Goal: Transaction & Acquisition: Book appointment/travel/reservation

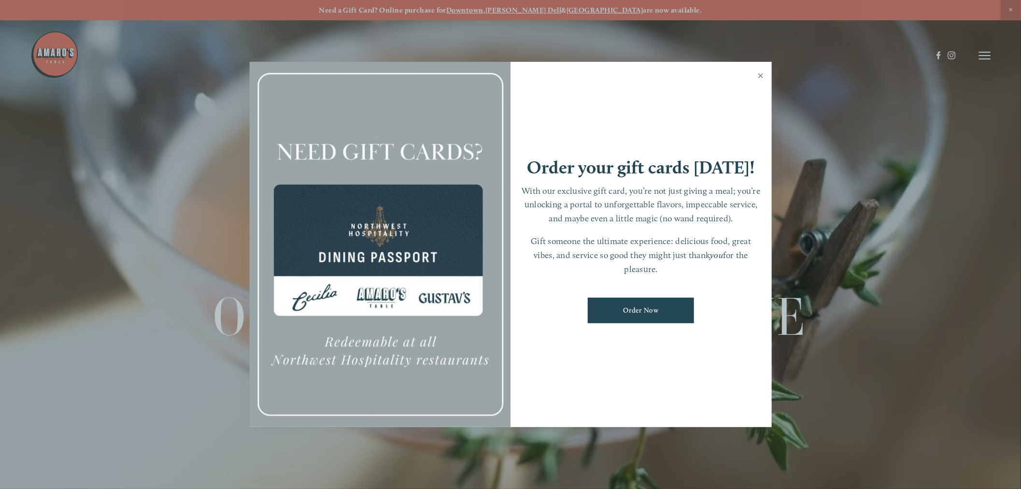
click at [762, 73] on link "Close" at bounding box center [760, 76] width 19 height 27
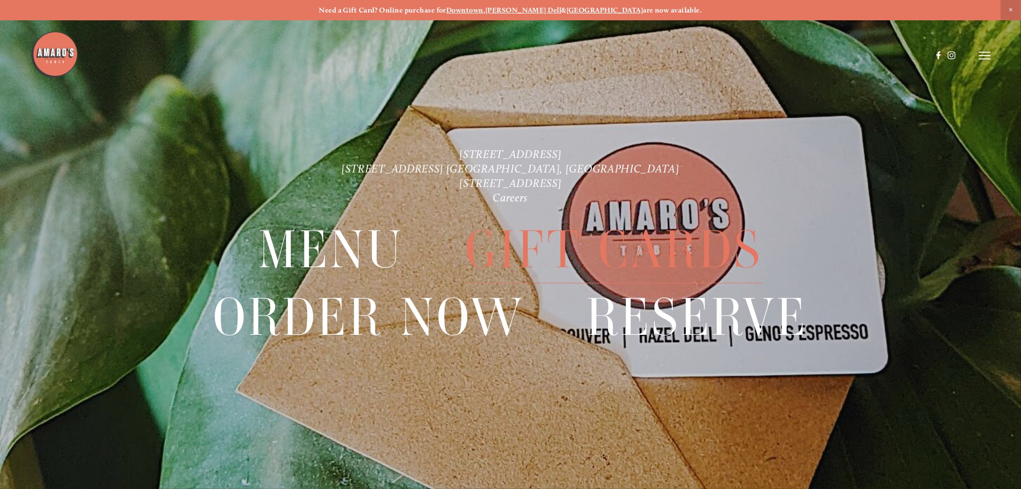
scroll to position [20, 0]
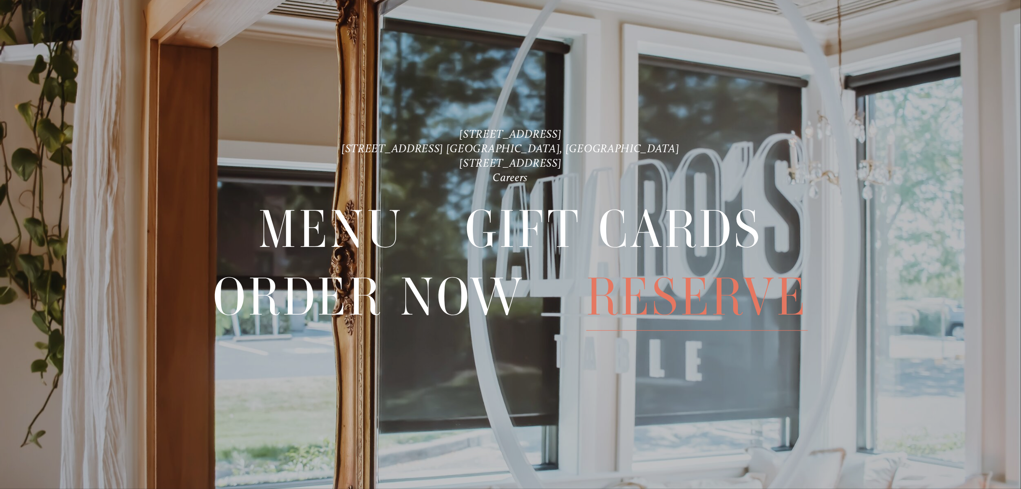
click at [646, 290] on span "Reserve" at bounding box center [697, 297] width 222 height 67
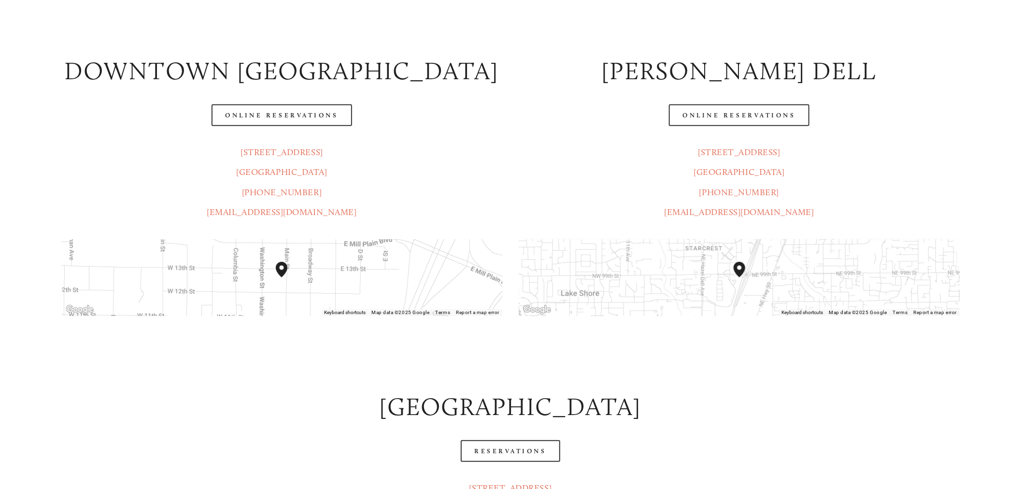
scroll to position [211, 0]
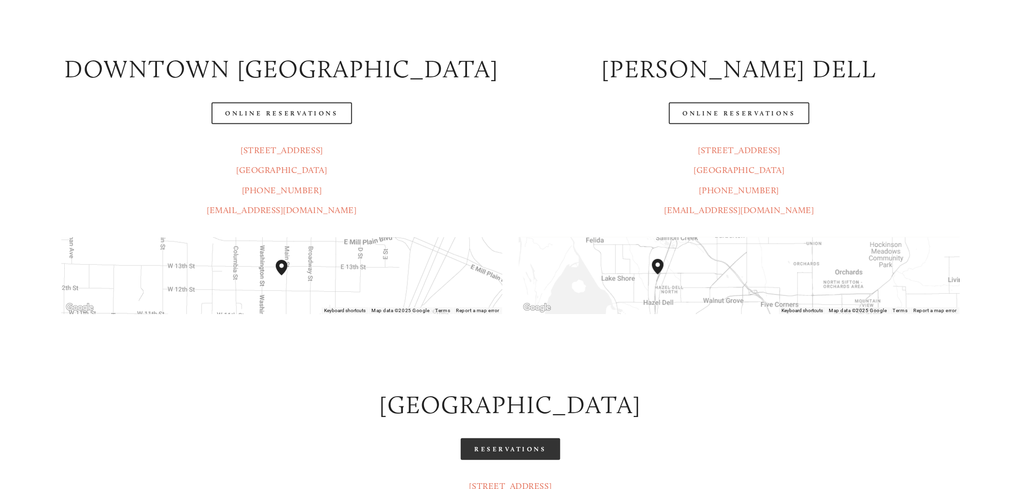
click at [492, 447] on link "Reservations" at bounding box center [510, 449] width 99 height 22
